Goal: Task Accomplishment & Management: Use online tool/utility

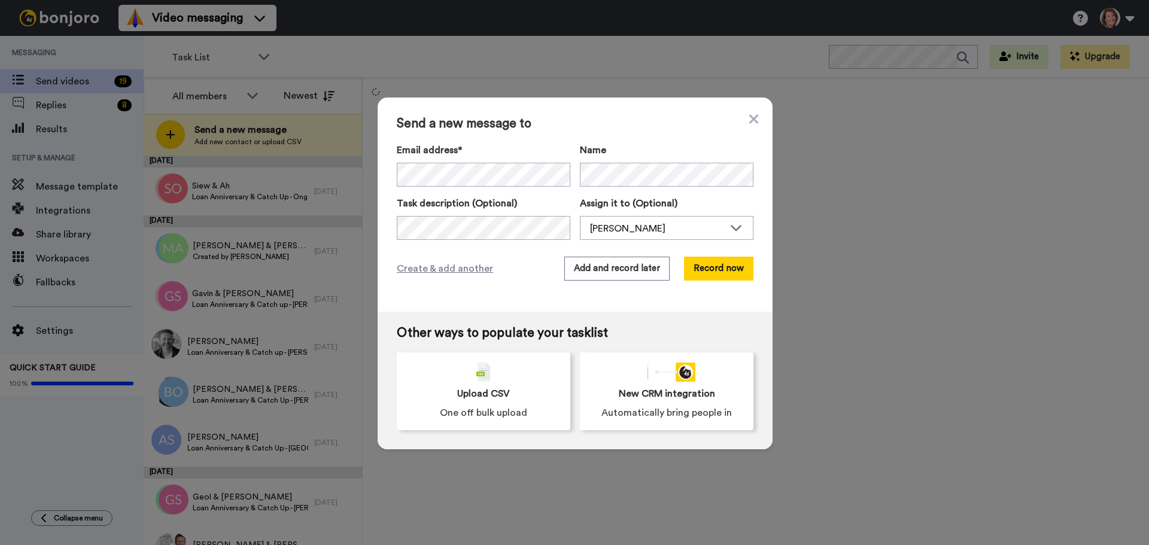
click at [623, 160] on div "Name" at bounding box center [667, 165] width 174 height 44
click at [455, 269] on span "Create & add another" at bounding box center [445, 270] width 96 height 14
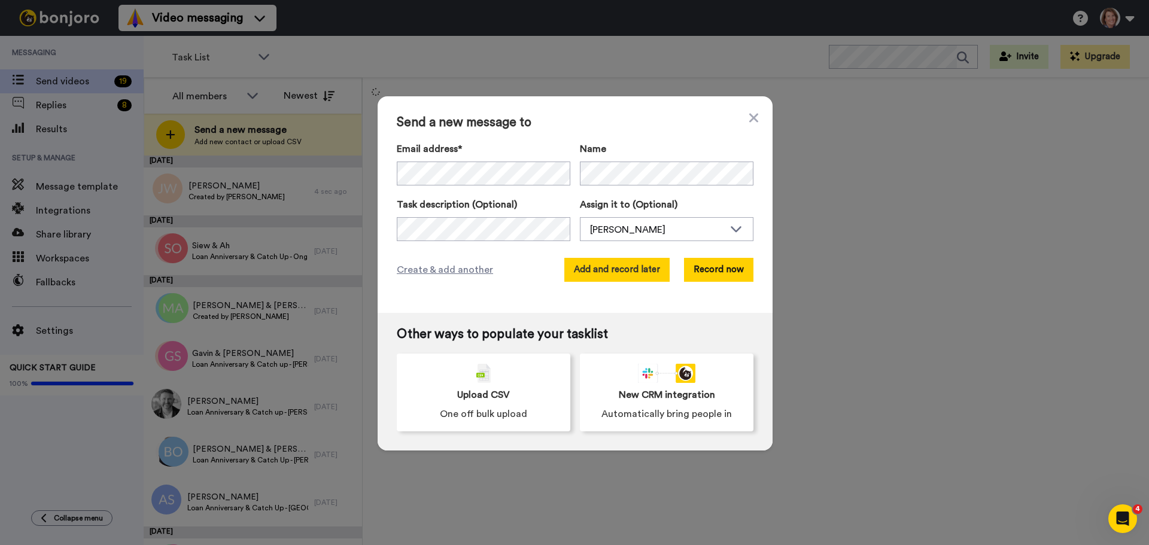
click at [615, 271] on button "Add and record later" at bounding box center [617, 270] width 105 height 24
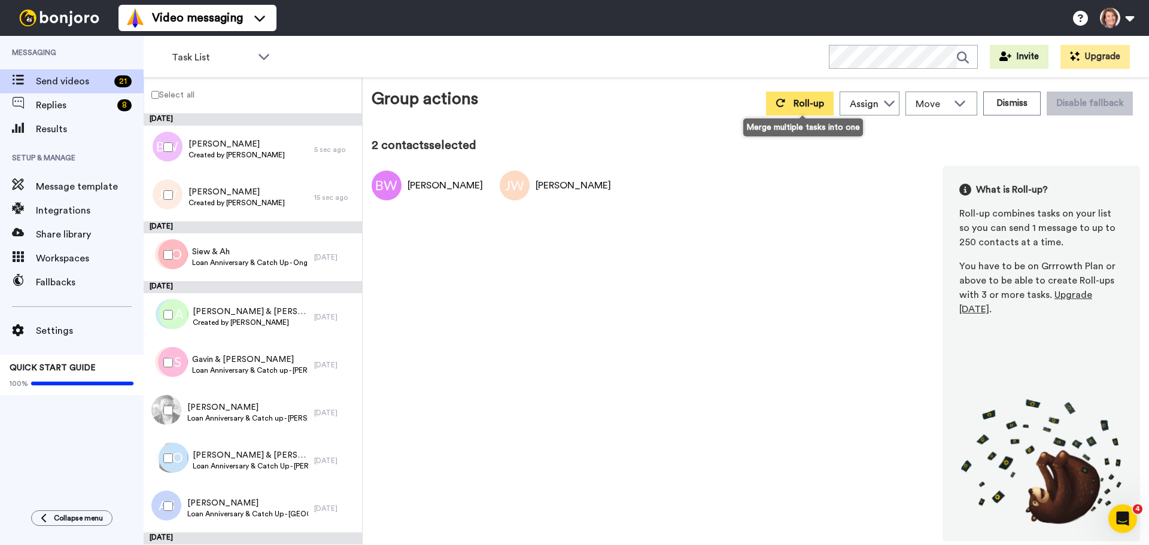
click at [812, 93] on button "Roll-up" at bounding box center [800, 104] width 68 height 24
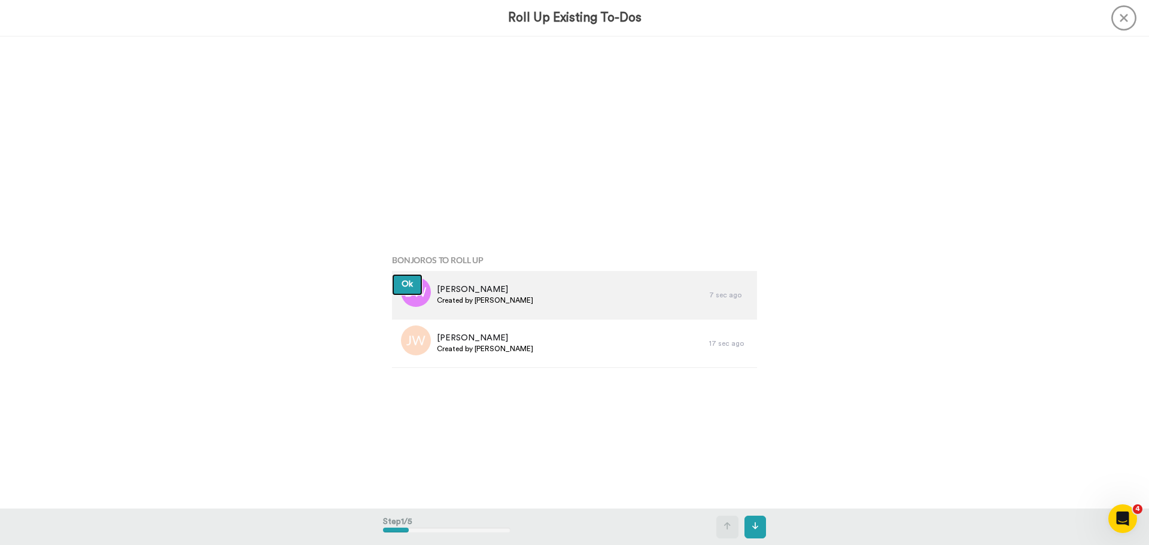
click at [392, 274] on button "Ok" at bounding box center [407, 285] width 31 height 22
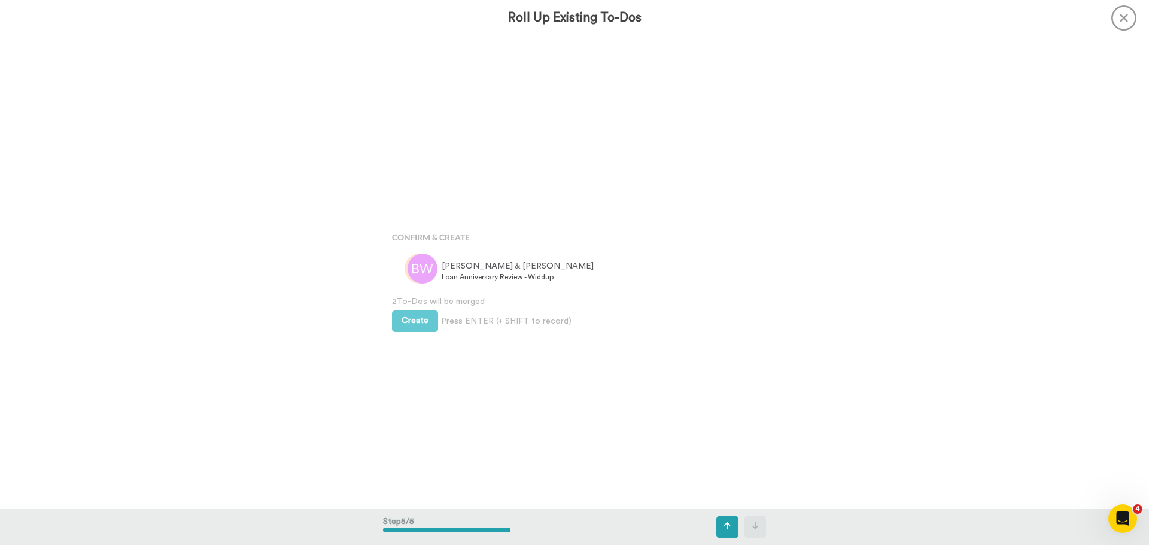
scroll to position [1891, 0]
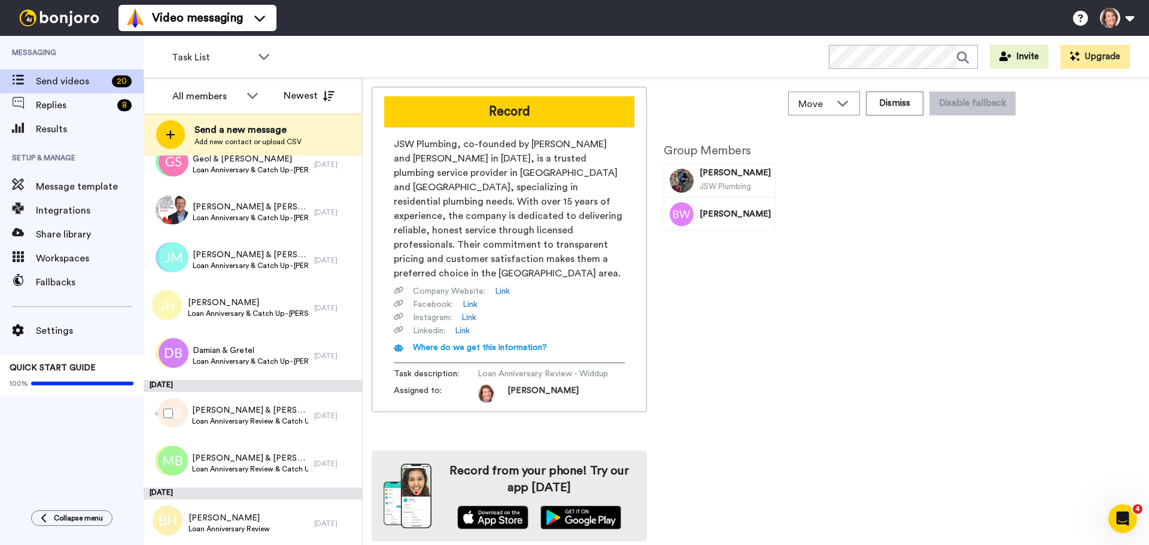
scroll to position [419, 0]
